Goal: Navigation & Orientation: Find specific page/section

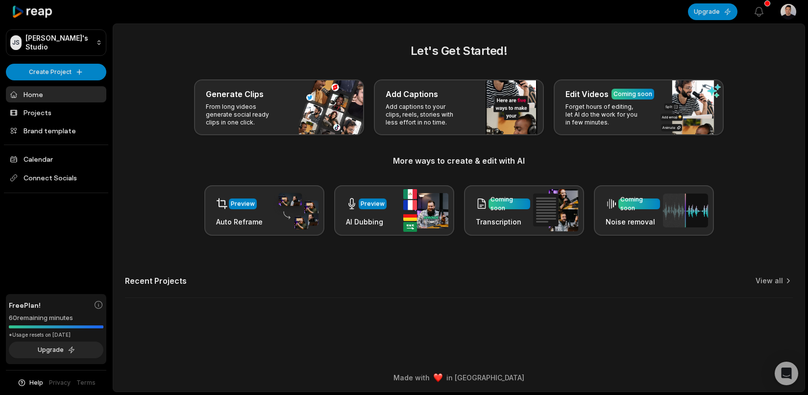
click at [73, 315] on div "60 remaining minutes" at bounding box center [56, 318] width 95 height 10
click at [56, 319] on div "60 remaining minutes" at bounding box center [56, 318] width 95 height 10
click at [28, 91] on link "Home" at bounding box center [56, 94] width 100 height 16
